Goal: Check status

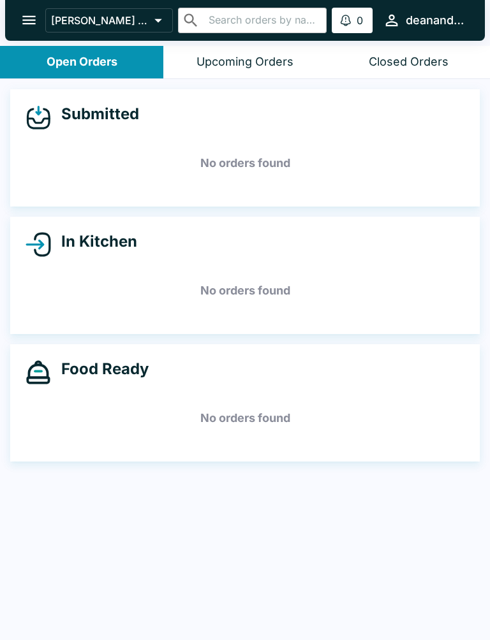
scroll to position [2, 0]
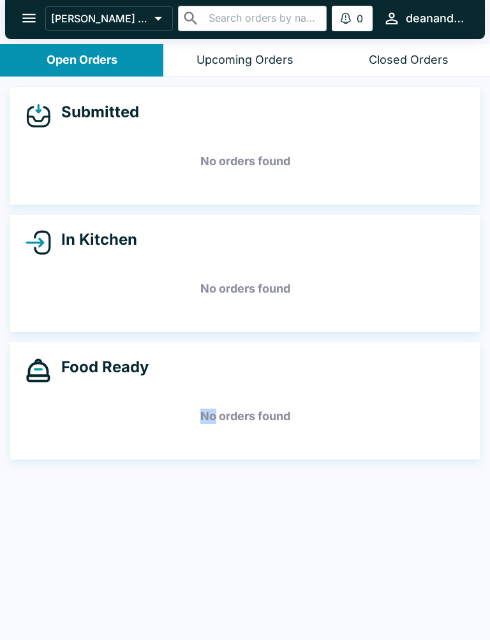
click at [245, 400] on h5 "No orders found" at bounding box center [245, 416] width 439 height 46
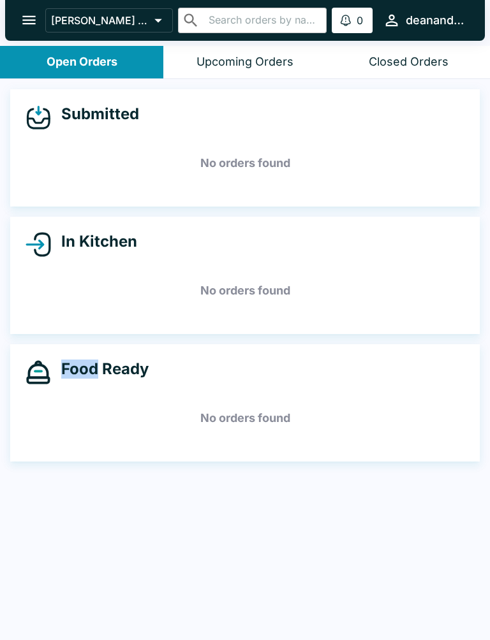
click at [183, 355] on div "Food Ready No orders found" at bounding box center [244, 402] width 469 height 117
click at [126, 603] on div "Submitted No orders found In Kitchen No orders found Food Ready No orders found" at bounding box center [245, 361] width 490 height 564
click at [164, 339] on div "Submitted No orders found In Kitchen No orders found Food Ready No orders found" at bounding box center [245, 361] width 490 height 564
click at [164, 341] on div "Submitted No orders found In Kitchen No orders found Food Ready No orders found" at bounding box center [245, 361] width 490 height 564
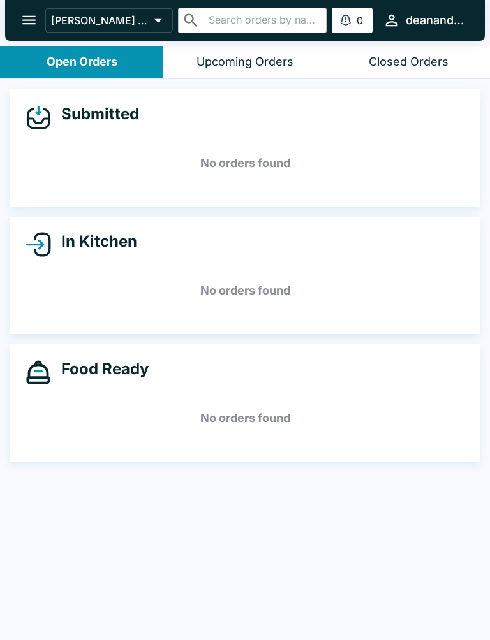
click at [165, 335] on div "Submitted No orders found In Kitchen No orders found Food Ready No orders found" at bounding box center [245, 361] width 490 height 564
click at [202, 368] on div "Food Ready" at bounding box center [245, 373] width 439 height 26
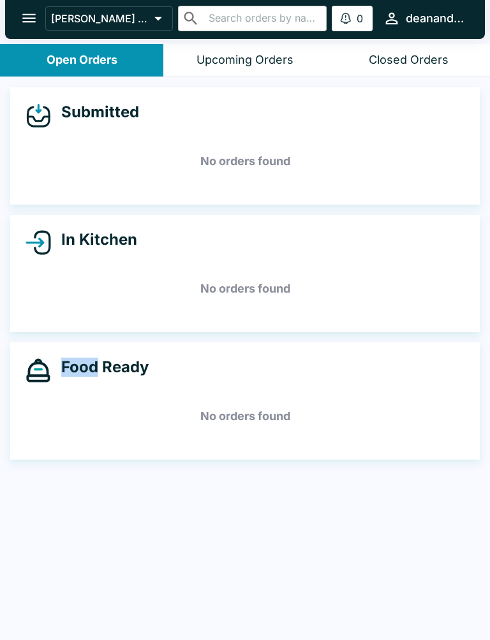
click at [256, 346] on div "Food Ready No orders found" at bounding box center [244, 400] width 469 height 117
click at [240, 430] on h5 "No orders found" at bounding box center [245, 416] width 439 height 46
click at [251, 391] on div "Food Ready No orders found" at bounding box center [244, 400] width 469 height 117
click at [19, 573] on div "Submitted No orders found In Kitchen No orders found Food Ready No orders found" at bounding box center [245, 359] width 490 height 564
